Goal: Transaction & Acquisition: Purchase product/service

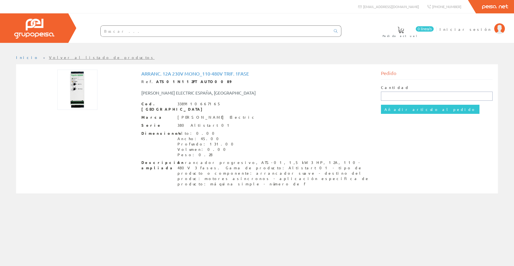
click at [422, 97] on input "text" at bounding box center [437, 96] width 112 height 9
type input "1"
click at [381, 105] on input "Añadir artículo al pedido" at bounding box center [430, 109] width 99 height 9
